Goal: Task Accomplishment & Management: Manage account settings

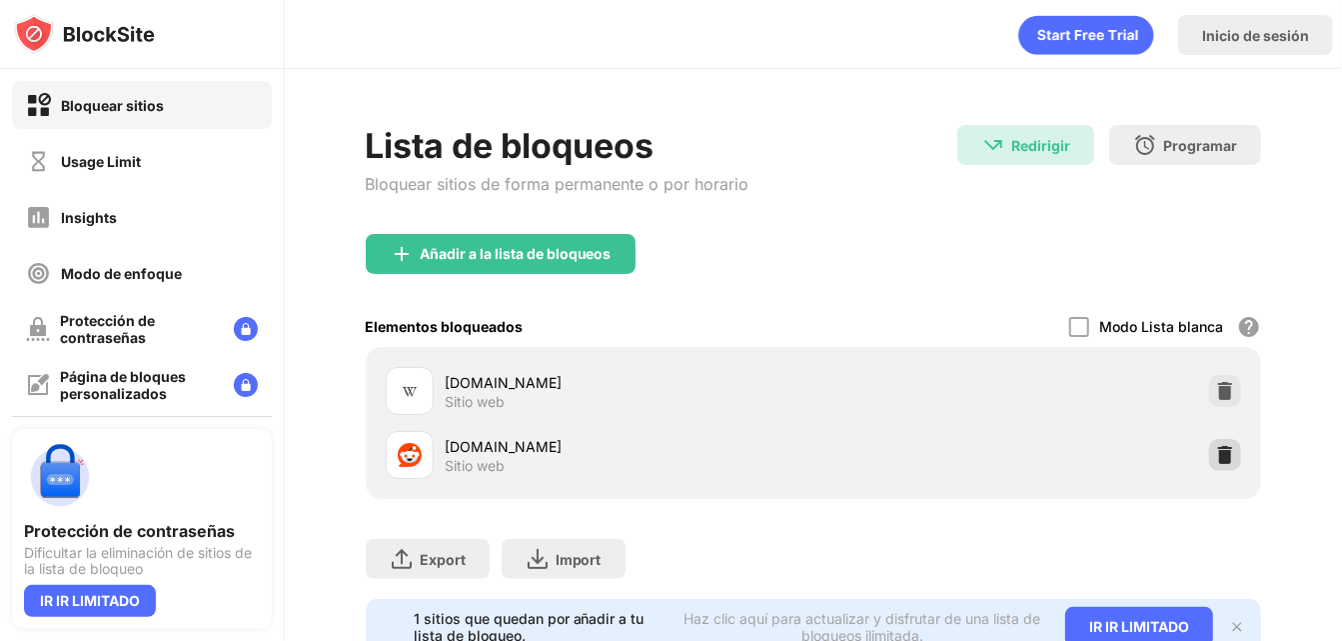
click at [1212, 465] on div at bounding box center [1225, 455] width 32 height 32
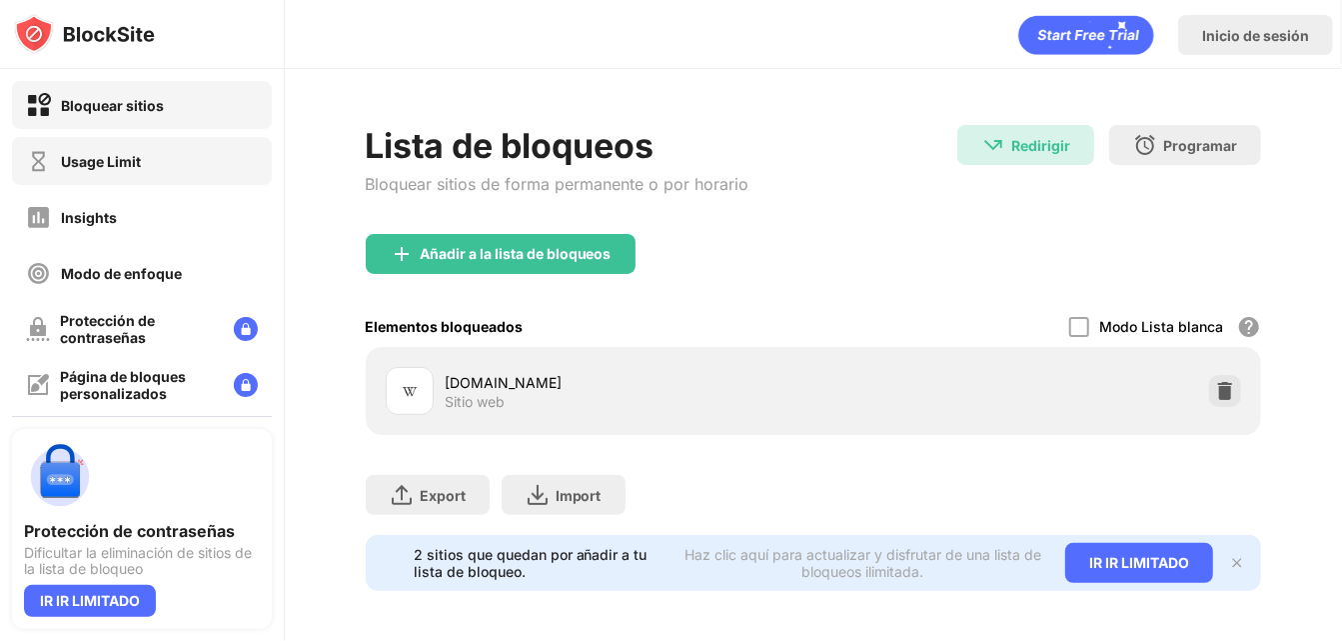
click at [111, 149] on div "Usage Limit" at bounding box center [83, 161] width 115 height 25
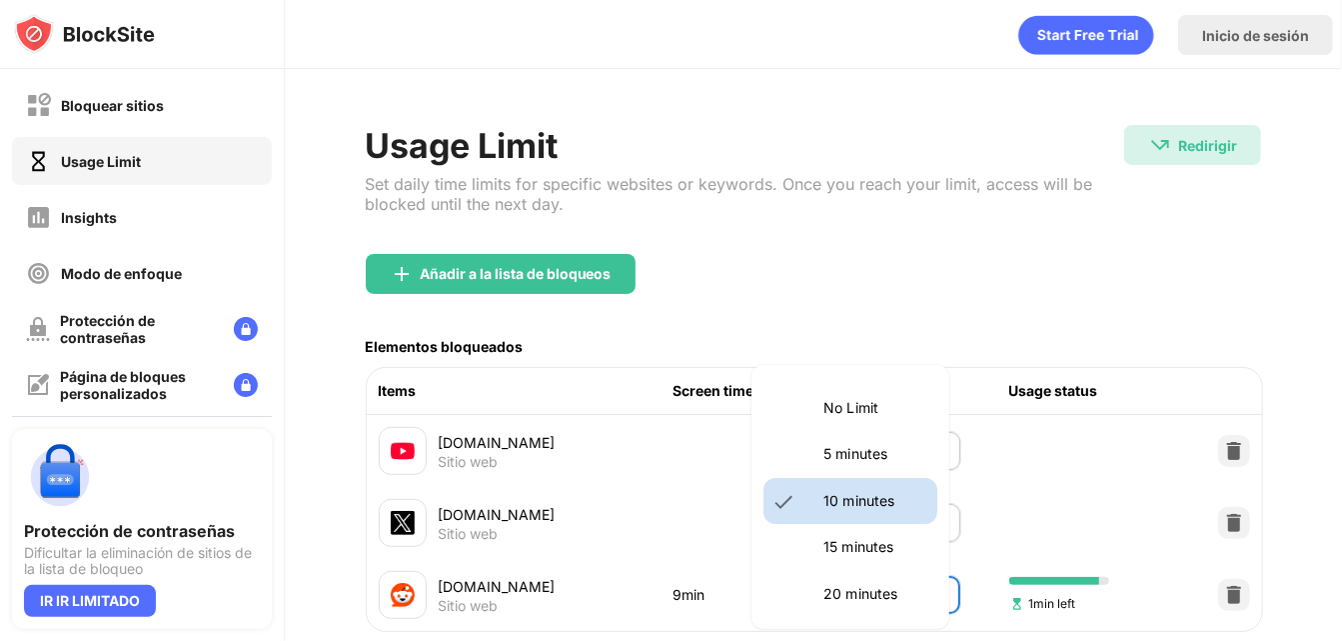
click at [859, 599] on body "Bloquear sitios Usage Limit Insights Modo de enfoque Protección de contraseñas …" at bounding box center [671, 320] width 1342 height 641
click at [840, 548] on p "15 minutes" at bounding box center [875, 547] width 102 height 22
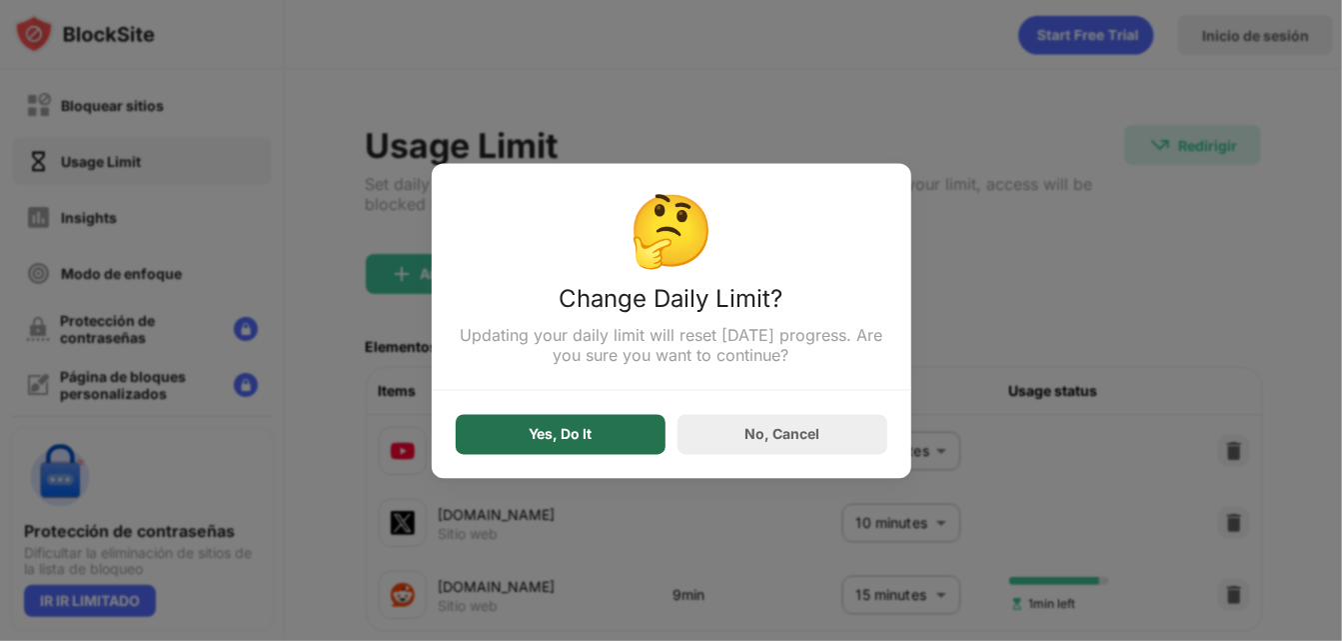
click at [604, 436] on div "Yes, Do It" at bounding box center [561, 434] width 210 height 40
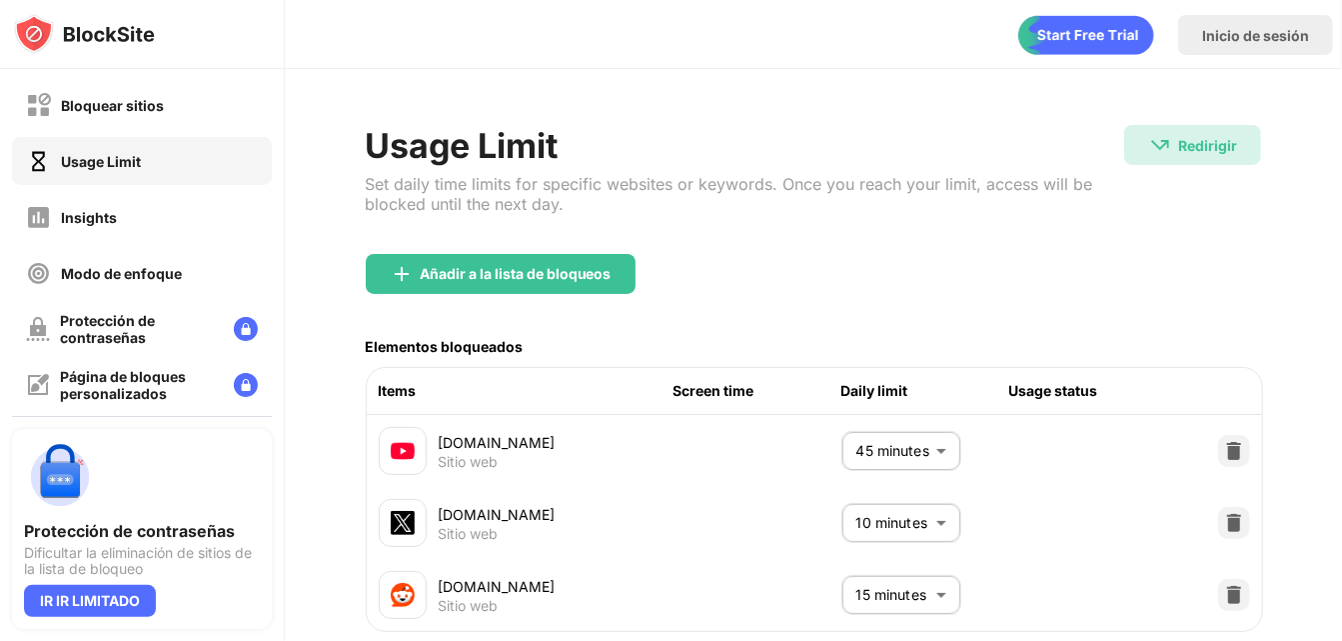
click at [874, 580] on body "Bloquear sitios Usage Limit Insights Modo de enfoque Protección de contraseñas …" at bounding box center [671, 320] width 1342 height 641
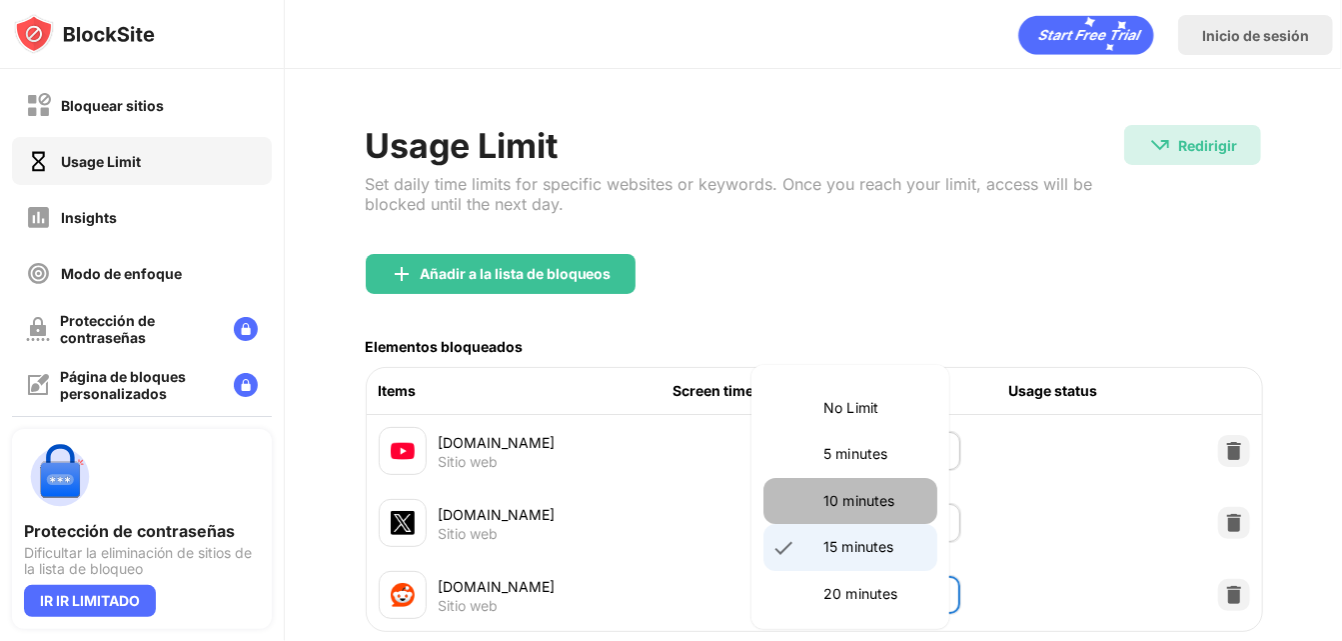
drag, startPoint x: 857, startPoint y: 513, endPoint x: 794, endPoint y: 488, distance: 67.7
click at [856, 513] on li "10 minutes" at bounding box center [851, 501] width 174 height 46
type input "**"
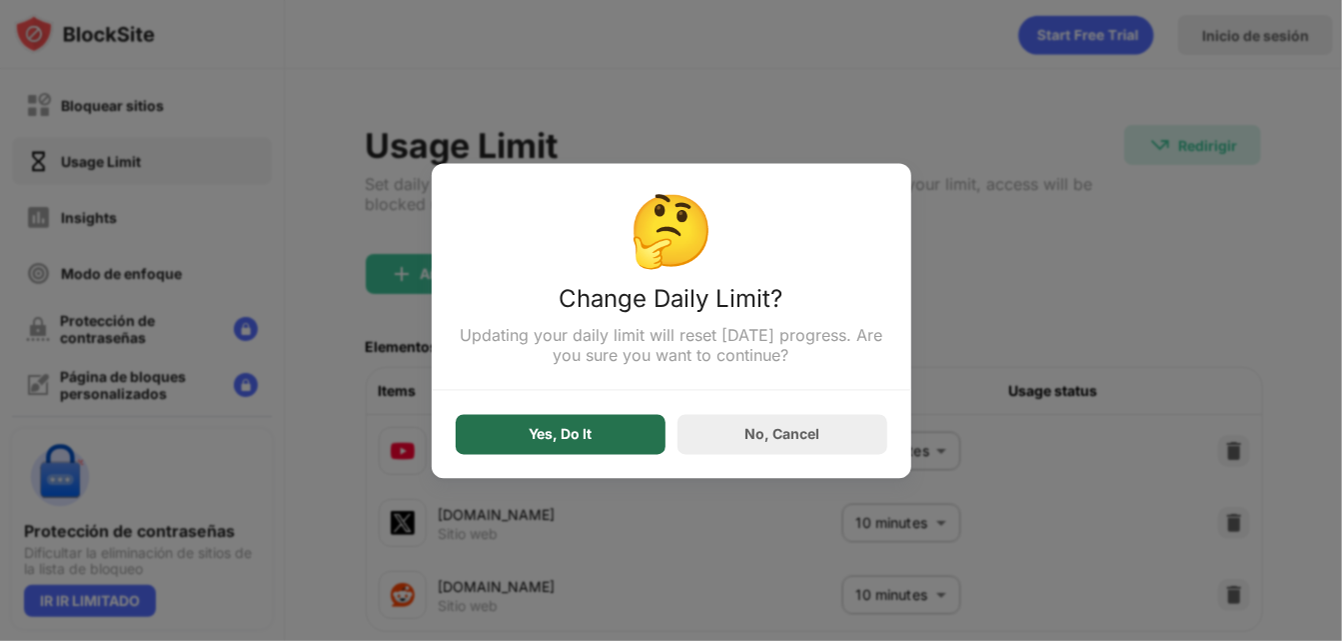
click at [568, 441] on div "Yes, Do It" at bounding box center [560, 434] width 63 height 16
